Goal: Navigation & Orientation: Find specific page/section

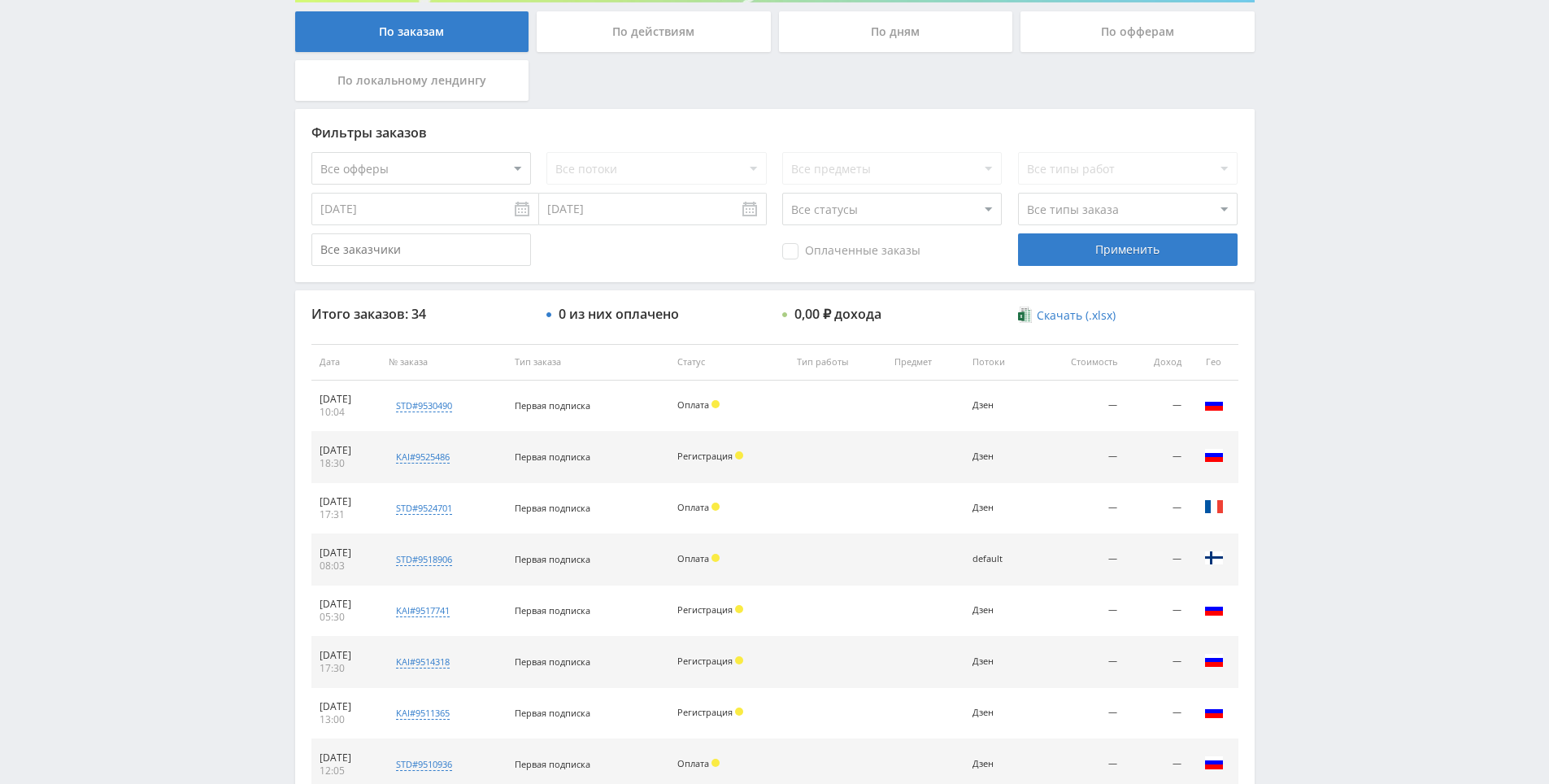
scroll to position [326, 0]
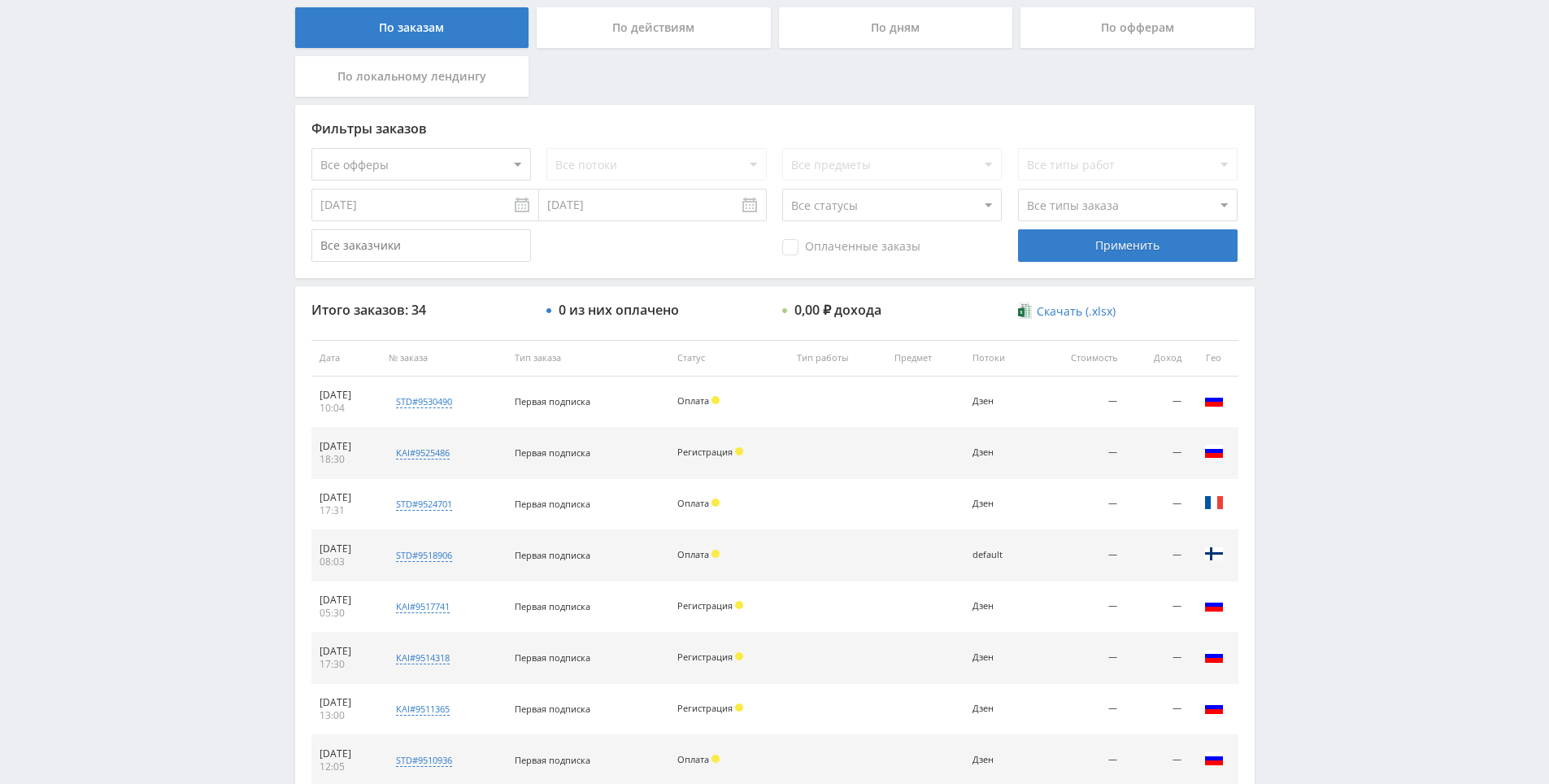
drag, startPoint x: 1314, startPoint y: 346, endPoint x: 1323, endPoint y: 199, distance: 147.3
click at [1323, 199] on div "Telegram-канал Инструменты База знаний Ваш менеджер: [PERSON_NAME] Online @edug…" at bounding box center [774, 357] width 1549 height 1365
click at [1325, 222] on div "Telegram-канал Инструменты База знаний Ваш менеджер: [PERSON_NAME] Online @edug…" at bounding box center [774, 357] width 1549 height 1365
drag, startPoint x: 1325, startPoint y: 225, endPoint x: 1323, endPoint y: 162, distance: 63.0
click at [1325, 223] on div "Telegram-канал Инструменты База знаний Ваш менеджер: [PERSON_NAME] Online @edug…" at bounding box center [774, 357] width 1549 height 1365
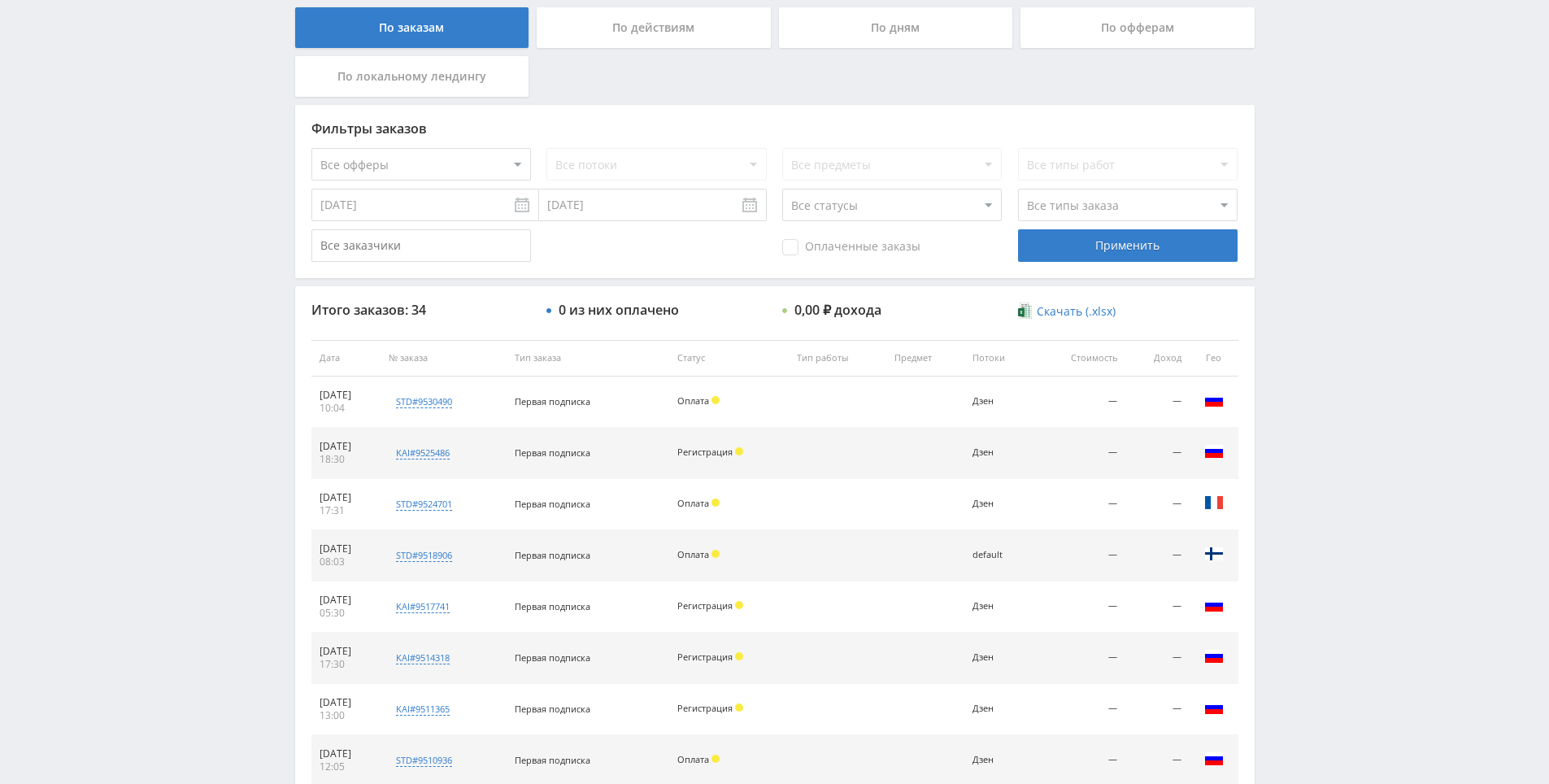
click at [1323, 162] on div "Telegram-канал Инструменты База знаний Ваш менеджер: [PERSON_NAME] Online @edug…" at bounding box center [774, 357] width 1549 height 1365
click at [1309, 126] on div "Telegram-канал Инструменты База знаний Ваш менеджер: [PERSON_NAME] Online @edug…" at bounding box center [774, 357] width 1549 height 1365
click at [1308, 136] on div "Telegram-канал Инструменты База знаний Ваш менеджер: [PERSON_NAME] Online @edug…" at bounding box center [774, 357] width 1549 height 1365
click at [1308, 138] on div "Telegram-канал Инструменты База знаний Ваш менеджер: [PERSON_NAME] Online @edug…" at bounding box center [774, 357] width 1549 height 1365
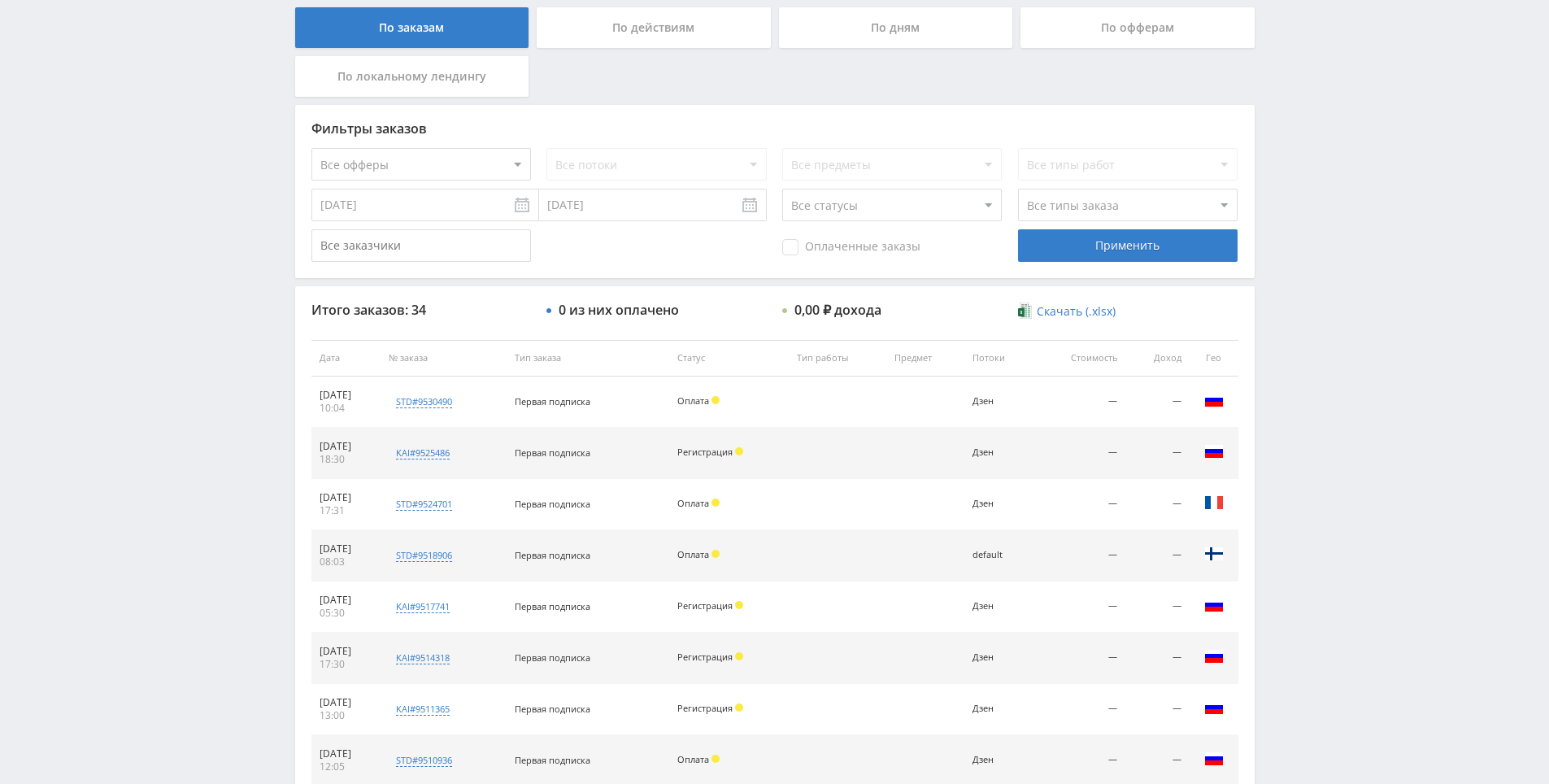
click at [1292, 99] on div "Telegram-канал Инструменты База знаний Ваш менеджер: [PERSON_NAME] Online @edug…" at bounding box center [774, 357] width 1549 height 1365
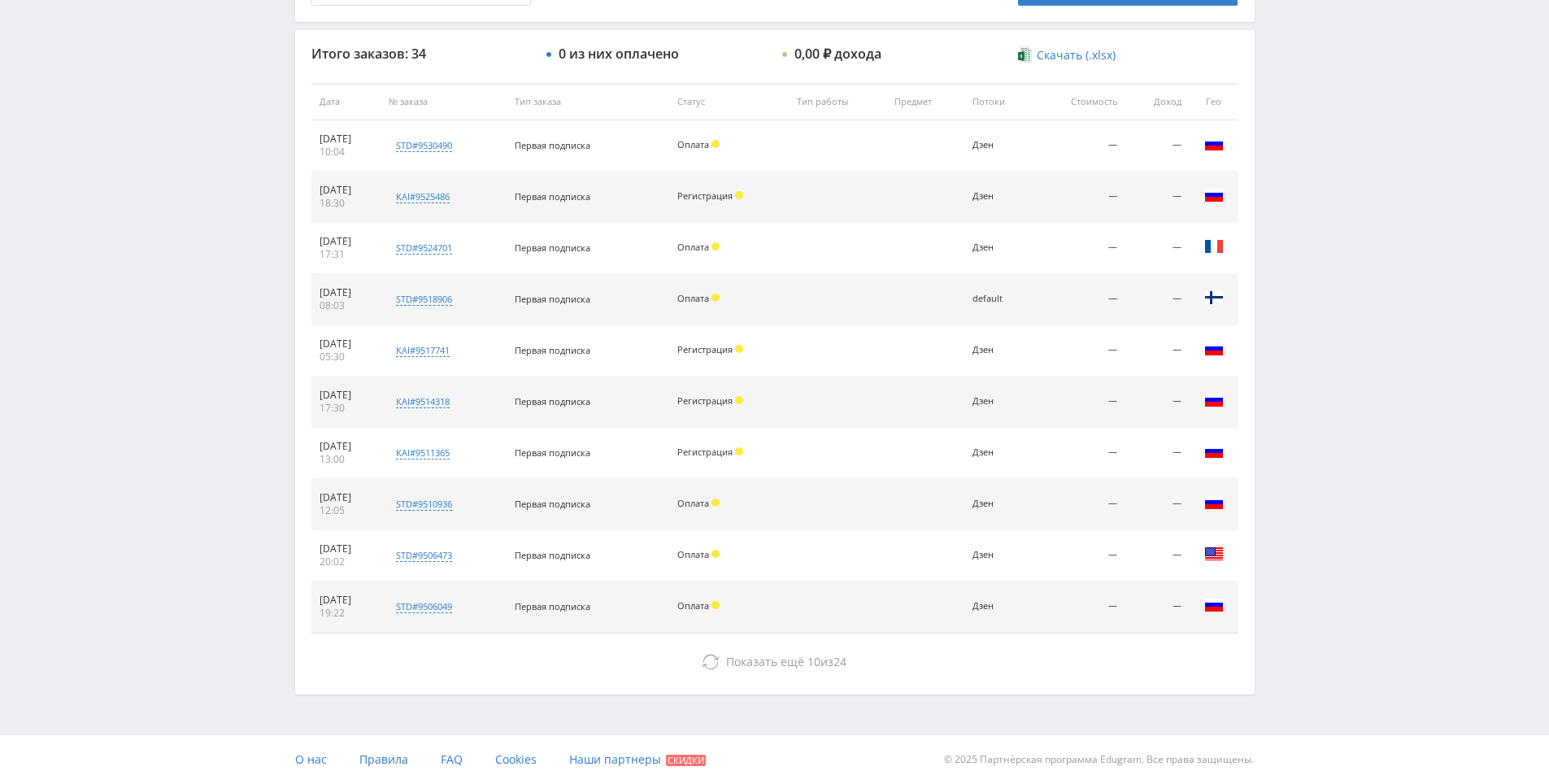
drag, startPoint x: 1300, startPoint y: 138, endPoint x: 1315, endPoint y: 385, distance: 247.5
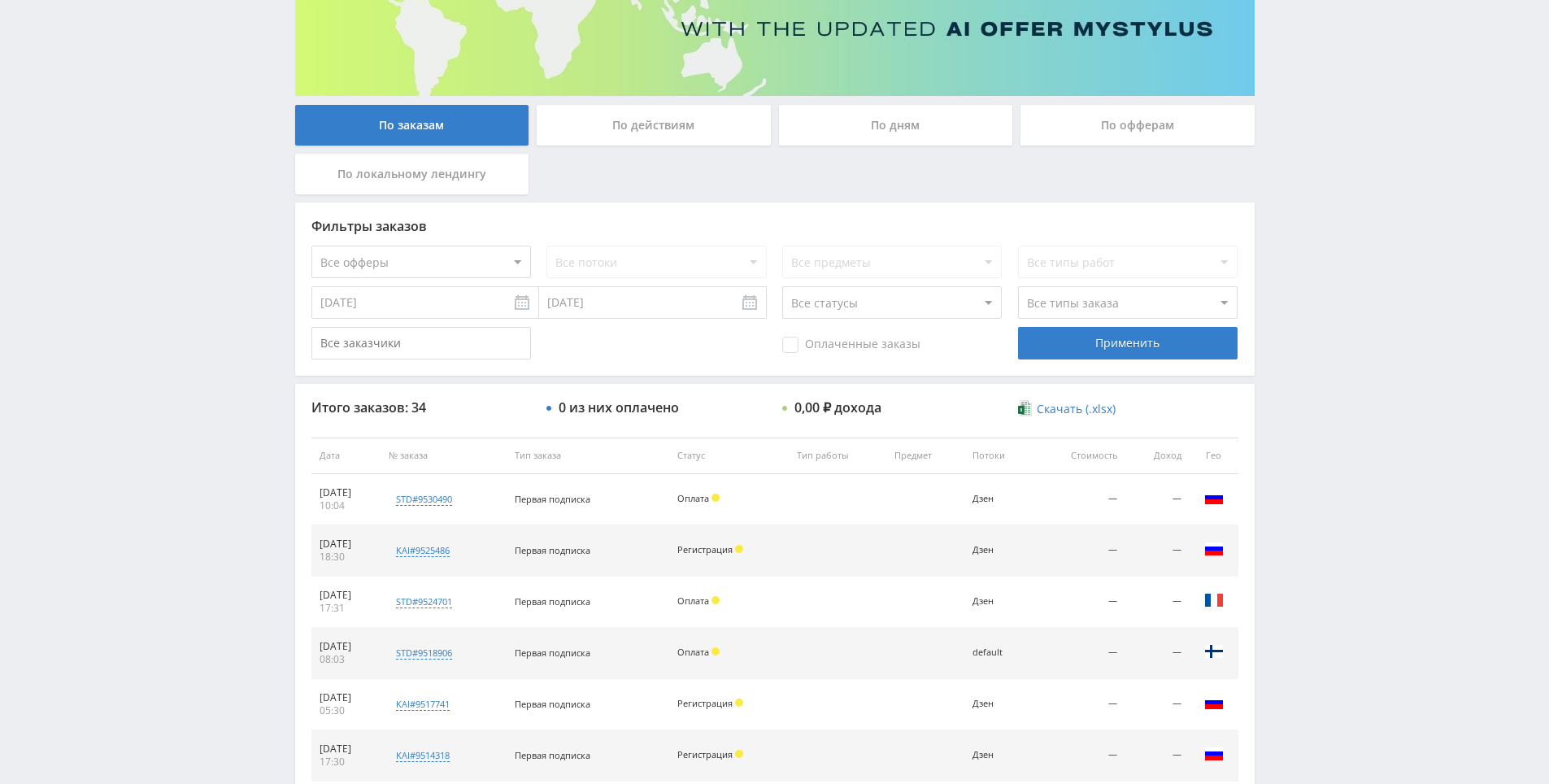
scroll to position [0, 0]
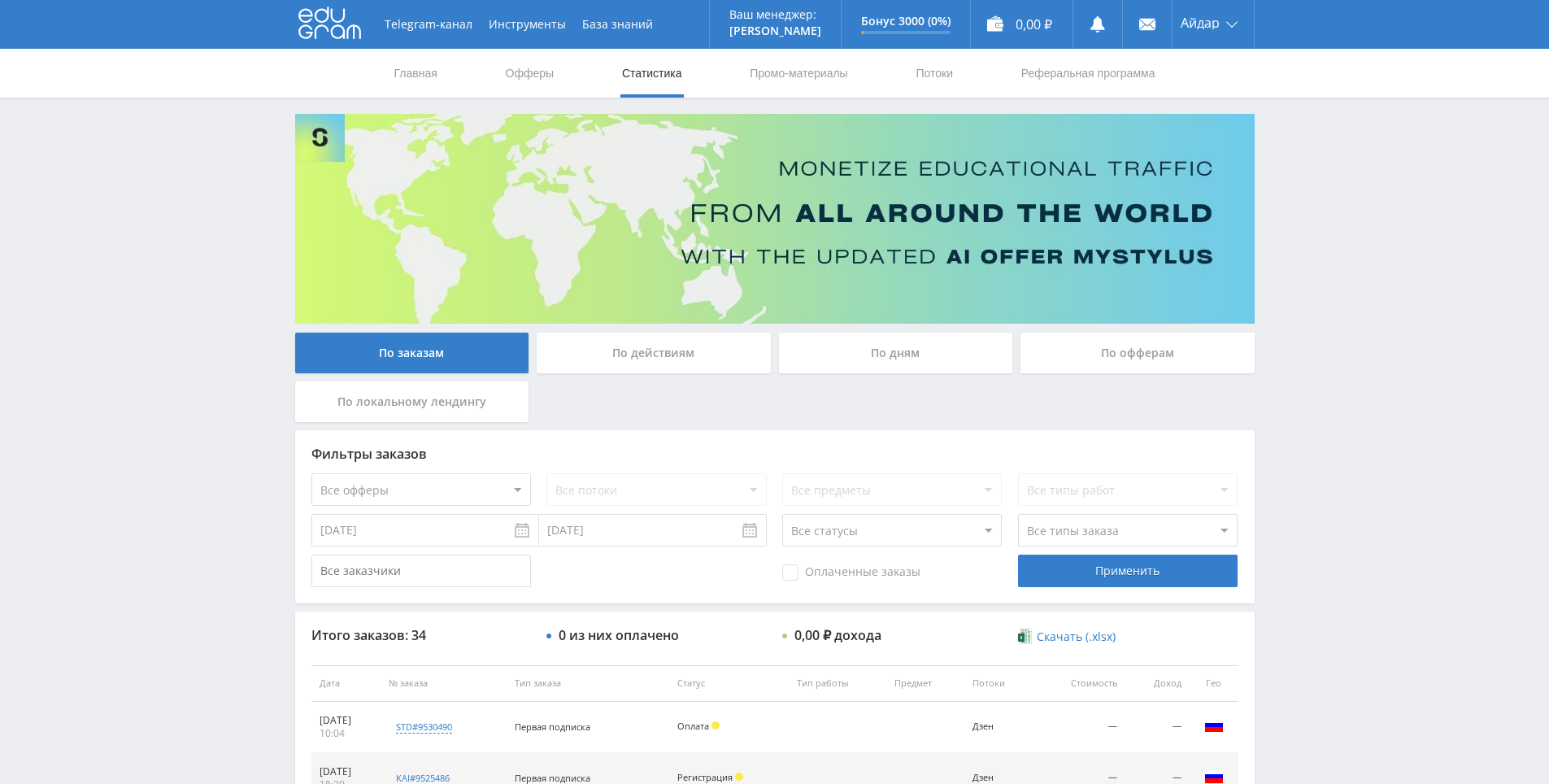
drag, startPoint x: 1315, startPoint y: 385, endPoint x: 1257, endPoint y: 85, distance: 305.6
drag, startPoint x: 1298, startPoint y: 305, endPoint x: 1304, endPoint y: 205, distance: 100.2
click at [1304, 206] on div "Telegram-канал Инструменты База знаний Ваш менеджер: [PERSON_NAME] Online @edug…" at bounding box center [774, 682] width 1549 height 1365
click at [1304, 205] on div "Telegram-канал Инструменты База знаний Ваш менеджер: [PERSON_NAME] Online @edug…" at bounding box center [774, 682] width 1549 height 1365
drag, startPoint x: 1304, startPoint y: 148, endPoint x: 1306, endPoint y: 157, distance: 9.2
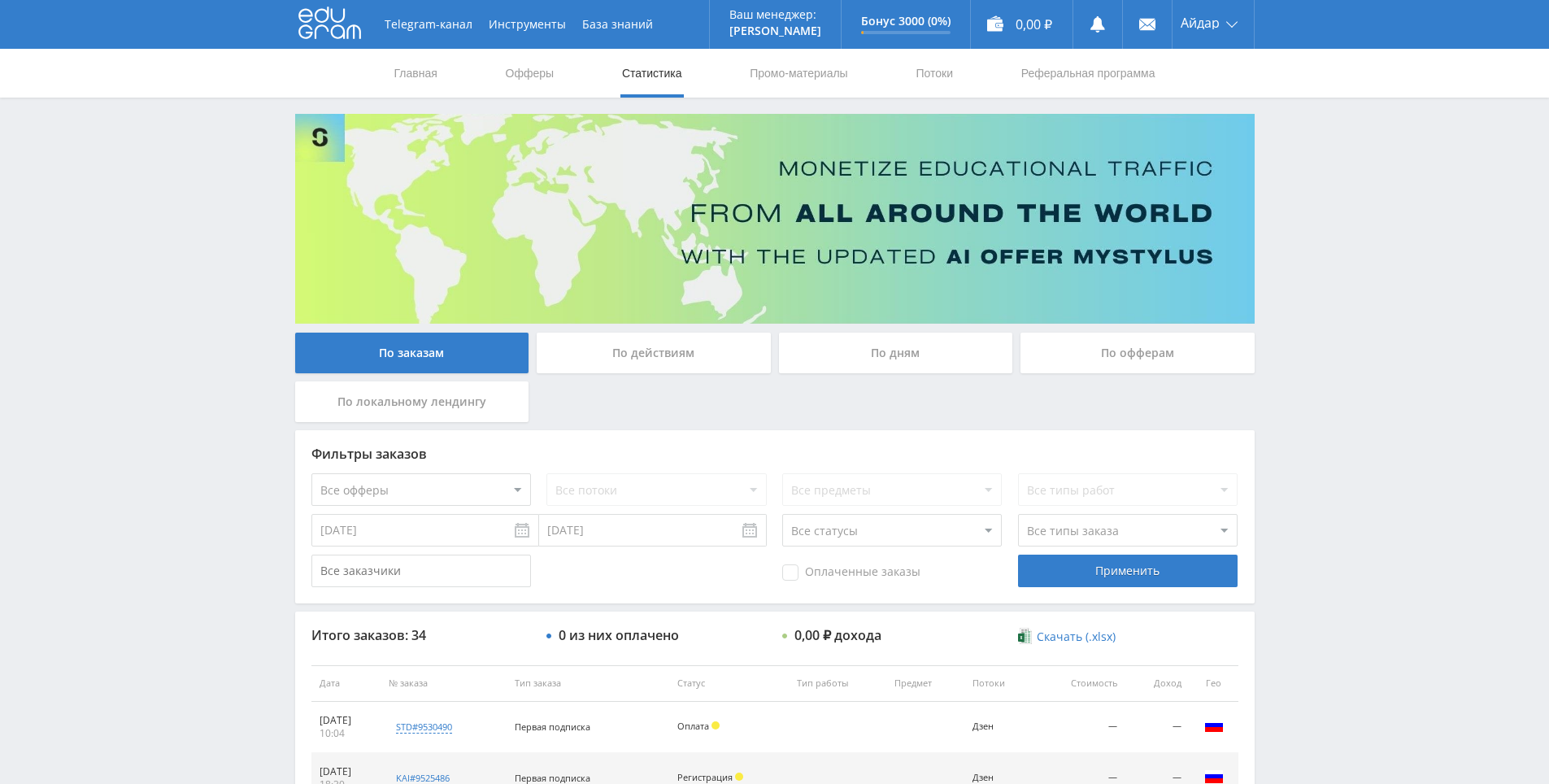
click at [1304, 148] on div "Telegram-канал Инструменты База знаний Ваш менеджер: [PERSON_NAME] Online @edug…" at bounding box center [774, 682] width 1549 height 1365
click at [1309, 171] on div "Telegram-канал Инструменты База знаний Ваш менеджер: [PERSON_NAME] Online @edug…" at bounding box center [774, 682] width 1549 height 1365
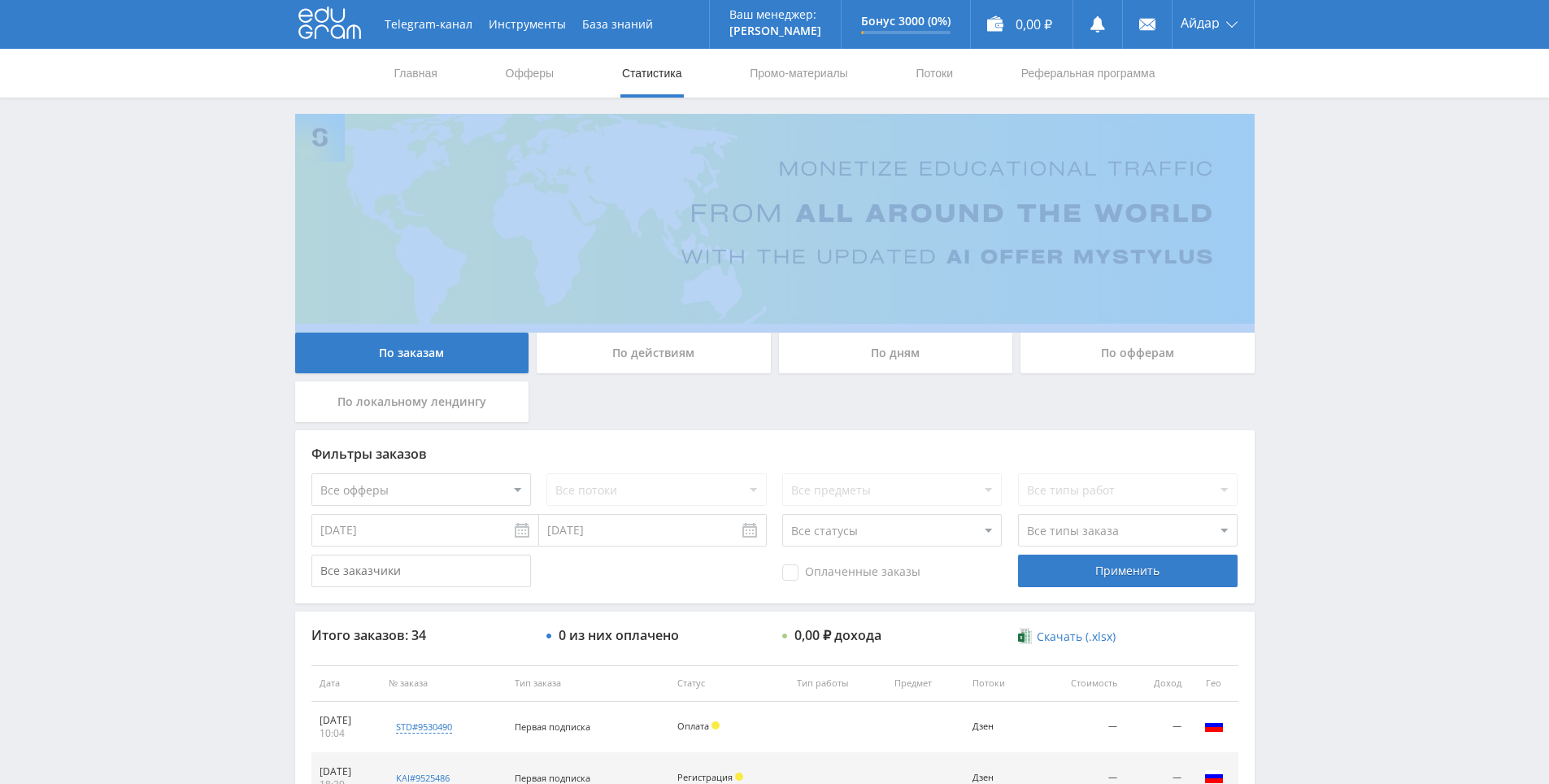
click at [1309, 171] on div "Telegram-канал Инструменты База знаний Ваш менеджер: [PERSON_NAME] Online @edug…" at bounding box center [774, 682] width 1549 height 1365
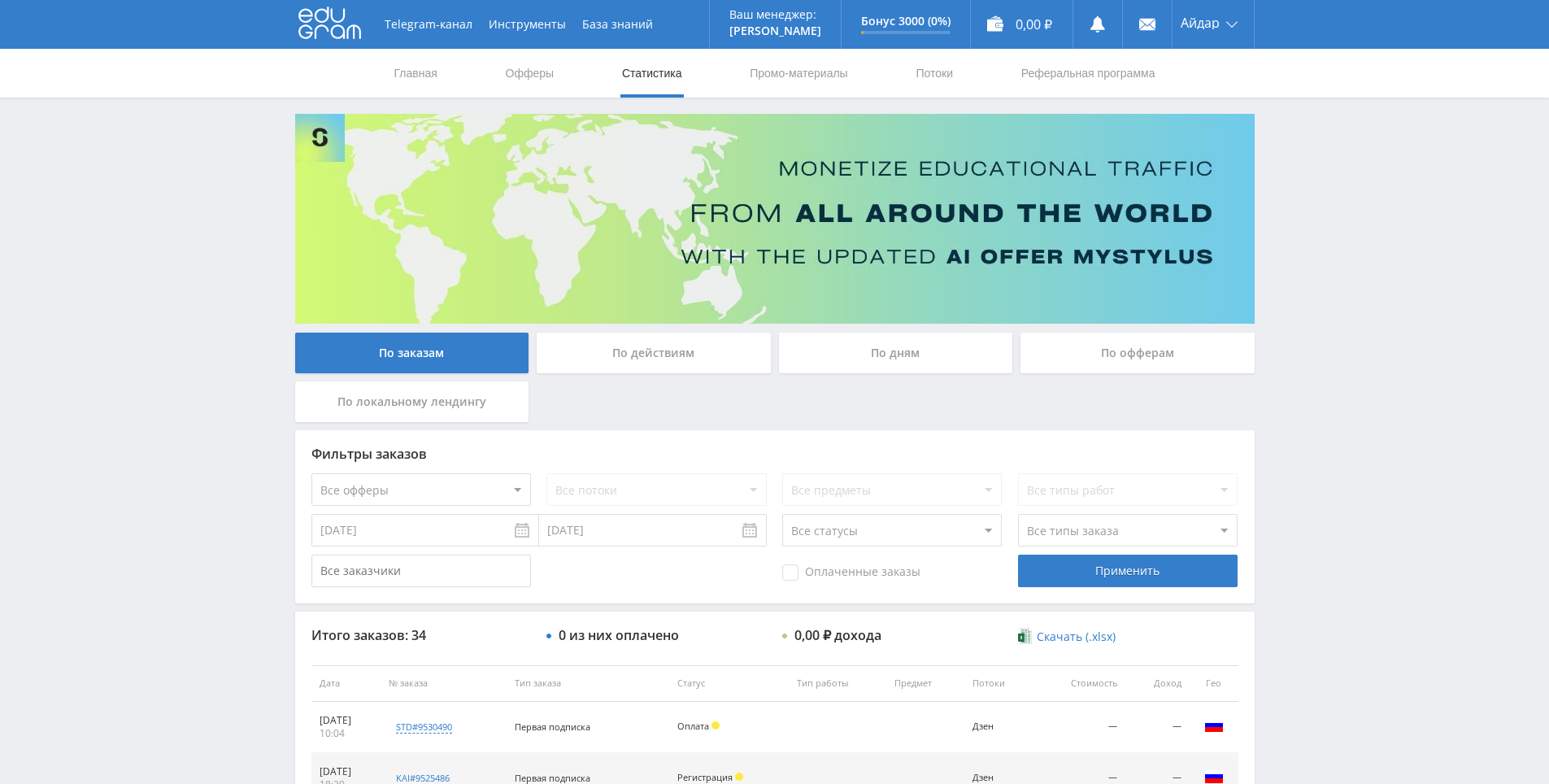
drag, startPoint x: 1308, startPoint y: 105, endPoint x: 1315, endPoint y: 132, distance: 27.9
click at [1308, 105] on div "Telegram-канал Инструменты База знаний Ваш менеджер: [PERSON_NAME] Online @edug…" at bounding box center [774, 682] width 1549 height 1365
click at [1317, 137] on div "Telegram-канал Инструменты База знаний Ваш менеджер: [PERSON_NAME] Online @edug…" at bounding box center [774, 682] width 1549 height 1365
